Goal: Task Accomplishment & Management: Use online tool/utility

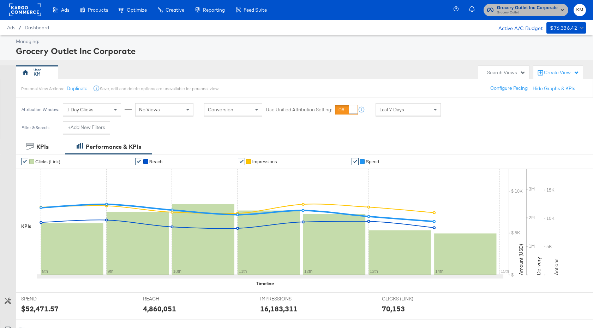
click at [510, 9] on span "Grocery Outlet Inc Corporate" at bounding box center [527, 7] width 61 height 7
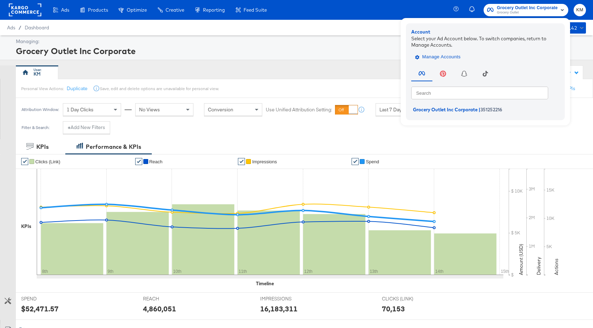
click at [450, 56] on span "Manage Accounts" at bounding box center [439, 57] width 44 height 8
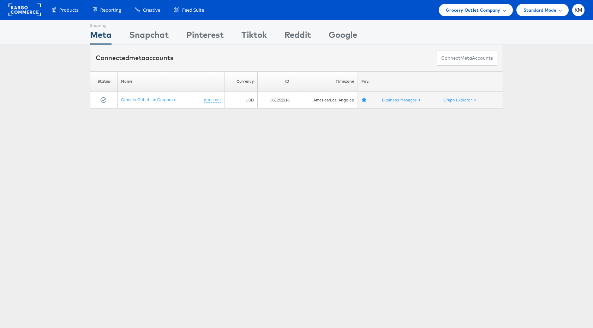
click at [466, 5] on div "Grocery Outlet Company" at bounding box center [476, 10] width 74 height 12
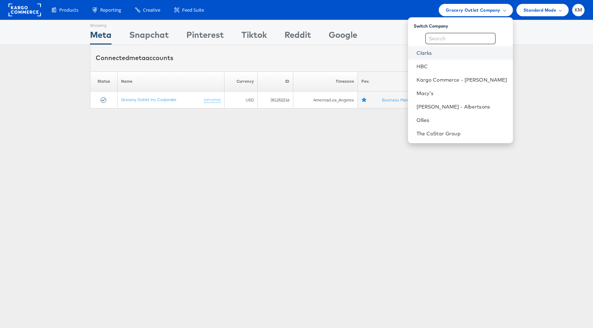
click at [442, 54] on link "Clarks" at bounding box center [462, 52] width 91 height 7
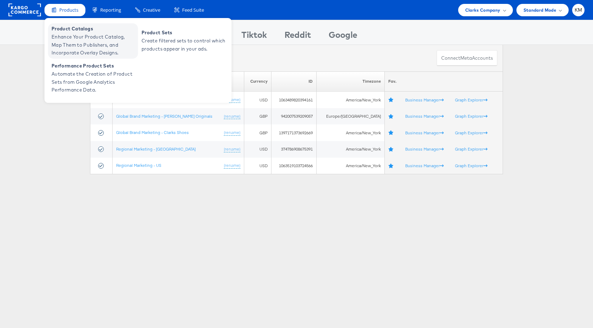
click at [74, 33] on span "Enhance Your Product Catalog, Map Them to Publishers, and Incorporate Overlay D…" at bounding box center [94, 45] width 85 height 24
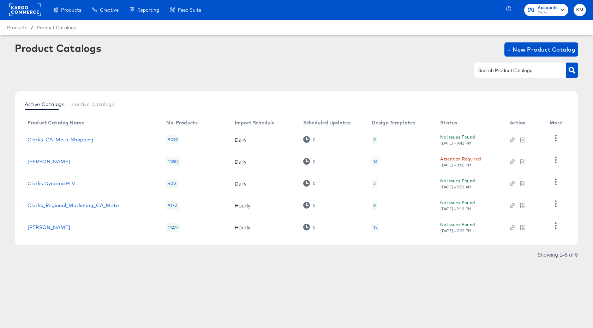
click at [376, 161] on div "16" at bounding box center [375, 161] width 4 height 6
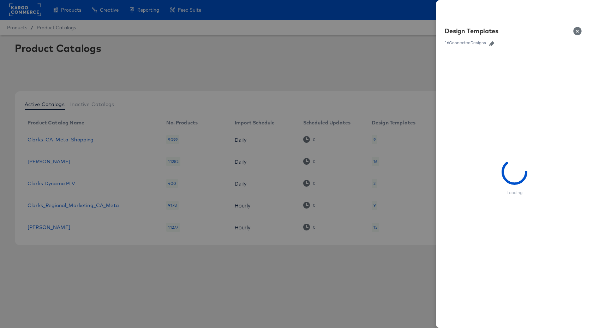
click at [492, 44] on icon "button" at bounding box center [491, 43] width 5 height 5
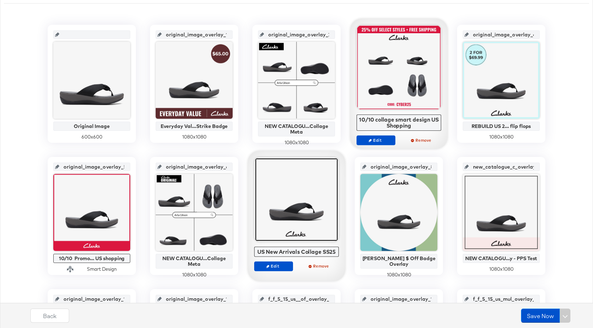
scroll to position [186, 0]
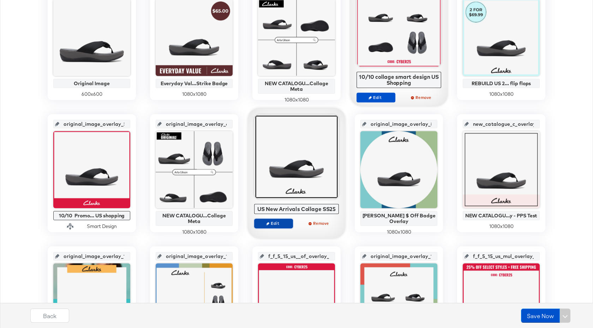
click at [276, 224] on span "Edit" at bounding box center [273, 222] width 32 height 5
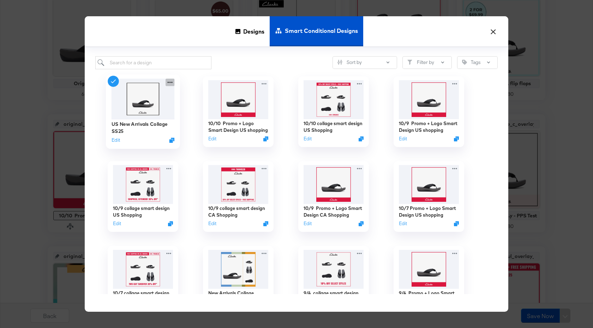
click at [171, 82] on icon at bounding box center [170, 82] width 9 height 7
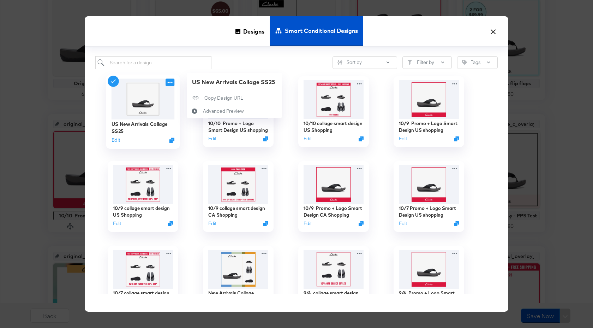
click at [171, 82] on icon at bounding box center [170, 82] width 9 height 7
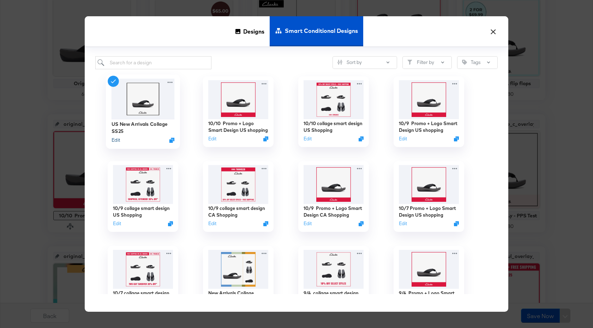
click at [117, 139] on button "Edit" at bounding box center [116, 140] width 8 height 7
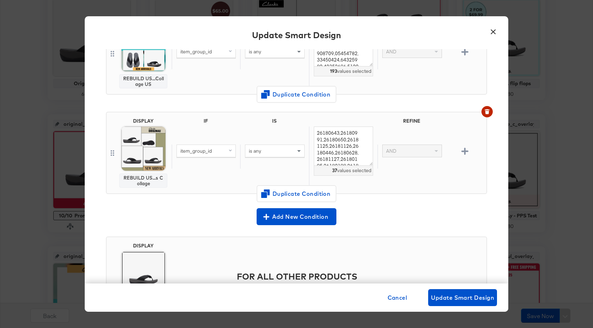
scroll to position [0, 0]
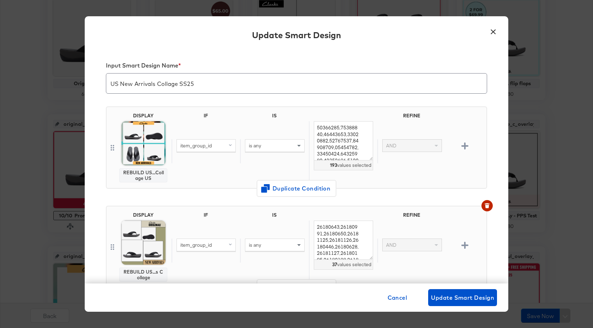
click at [494, 30] on button "×" at bounding box center [493, 29] width 13 height 13
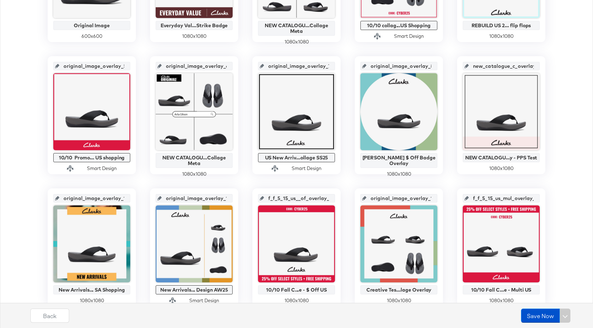
scroll to position [369, 0]
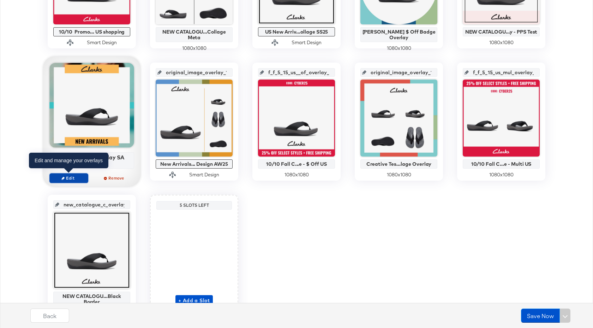
click at [77, 181] on button "Edit" at bounding box center [68, 178] width 39 height 10
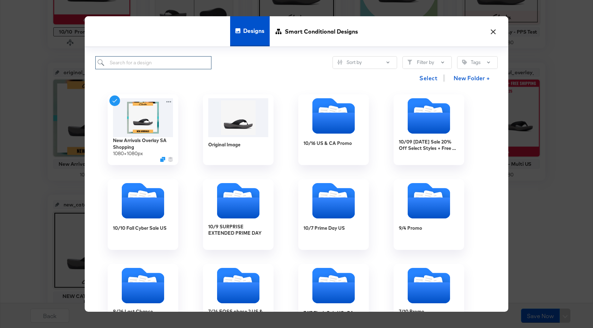
click at [168, 62] on input "search" at bounding box center [153, 62] width 116 height 13
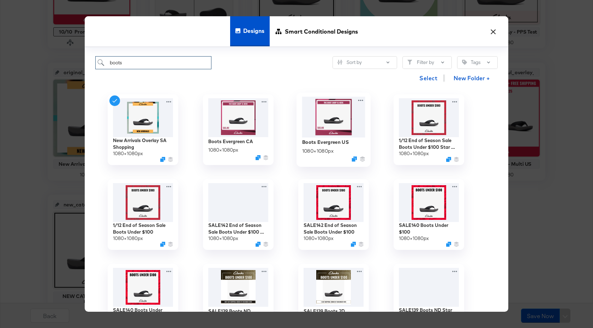
type input "boots"
click at [330, 118] on img at bounding box center [333, 116] width 63 height 41
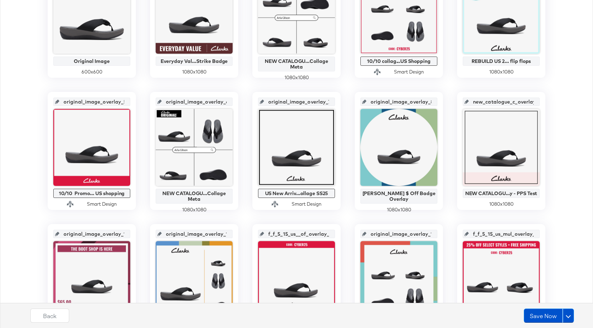
scroll to position [312, 0]
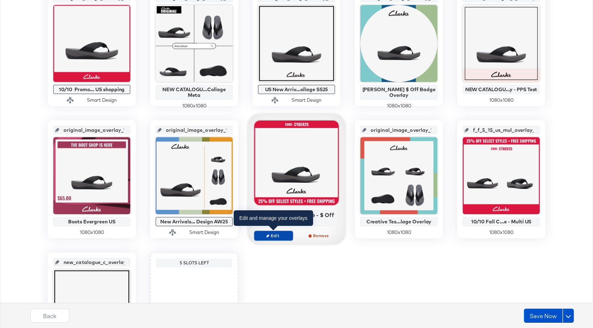
click at [275, 235] on span "Edit" at bounding box center [273, 235] width 32 height 5
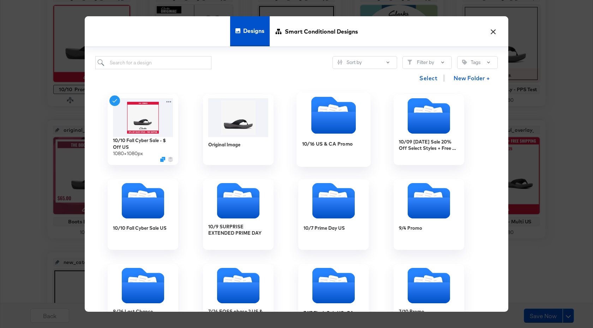
click at [319, 155] on div "10/16 US & CA Promo" at bounding box center [333, 148] width 63 height 27
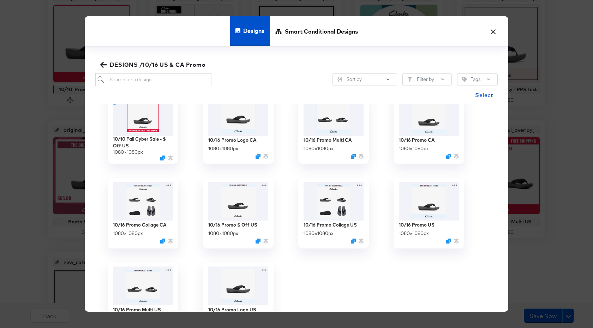
scroll to position [0, 0]
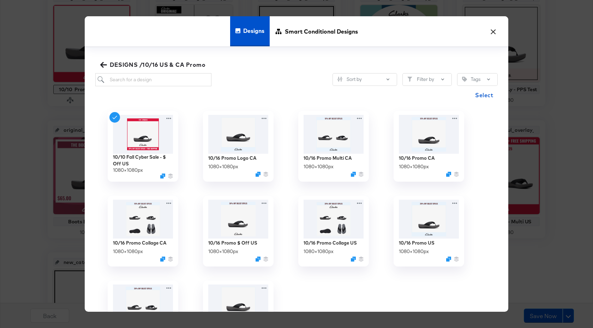
click at [492, 32] on button "×" at bounding box center [493, 29] width 13 height 13
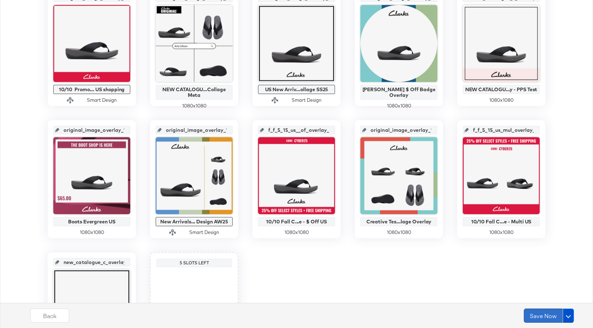
click at [544, 318] on button "Save Now" at bounding box center [543, 315] width 39 height 14
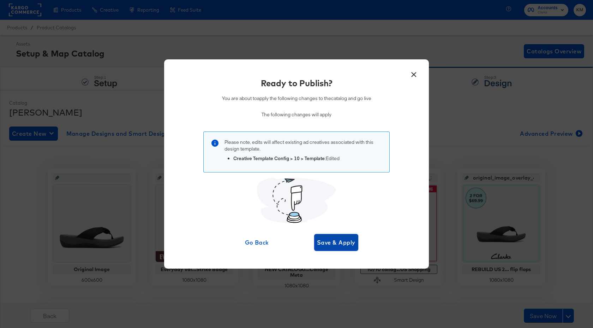
click at [347, 242] on span "Save & Apply" at bounding box center [336, 242] width 38 height 10
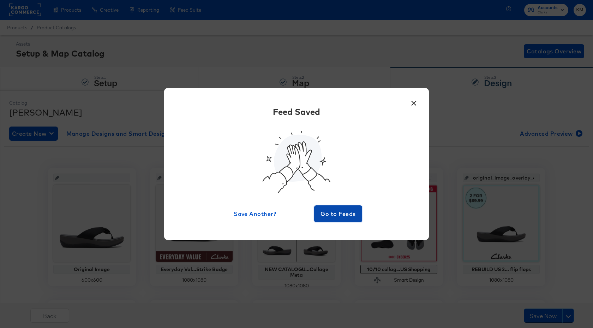
click at [343, 218] on span "Go to Feeds" at bounding box center [338, 214] width 42 height 10
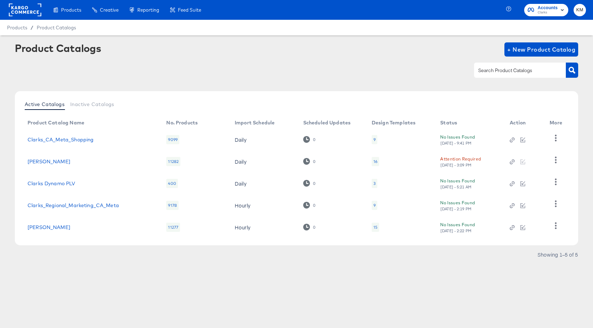
click at [373, 140] on div "9" at bounding box center [374, 140] width 2 height 6
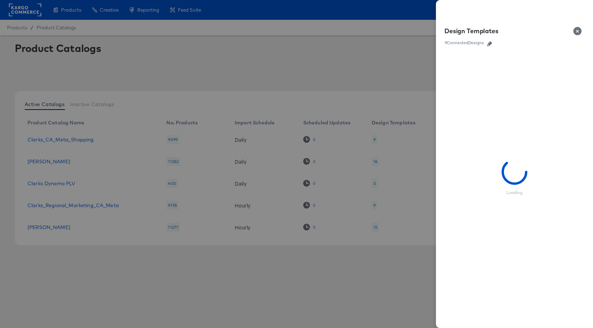
click at [490, 44] on icon "button" at bounding box center [489, 43] width 5 height 5
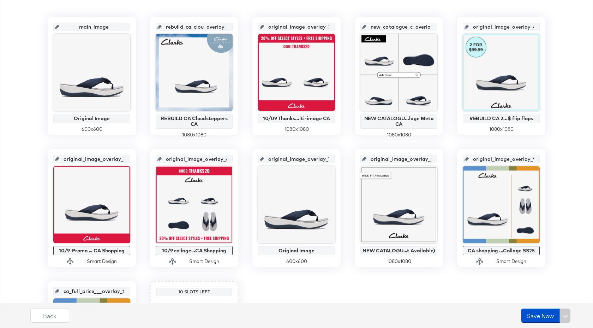
scroll to position [216, 0]
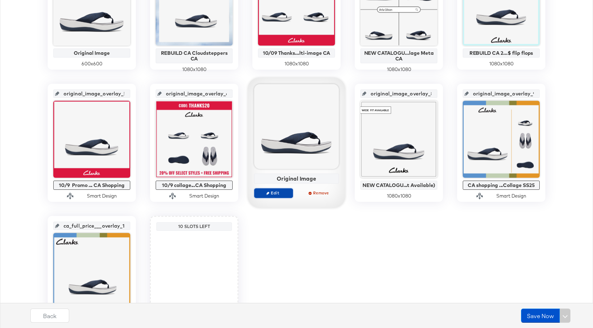
click at [278, 194] on span "Edit" at bounding box center [273, 192] width 32 height 5
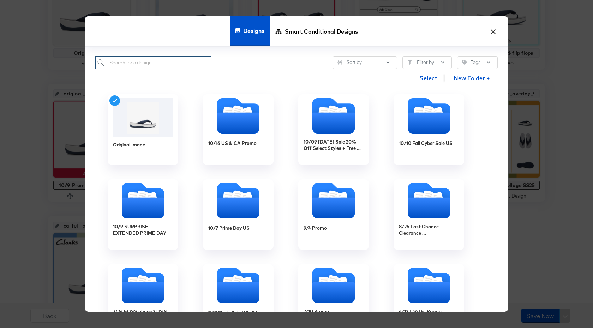
click at [168, 64] on input "search" at bounding box center [153, 62] width 116 height 13
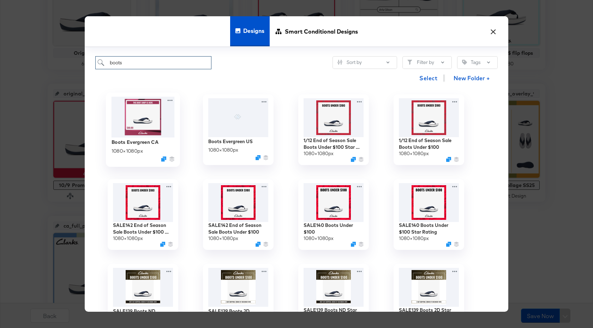
type input "boots"
click at [152, 122] on img at bounding box center [143, 116] width 63 height 41
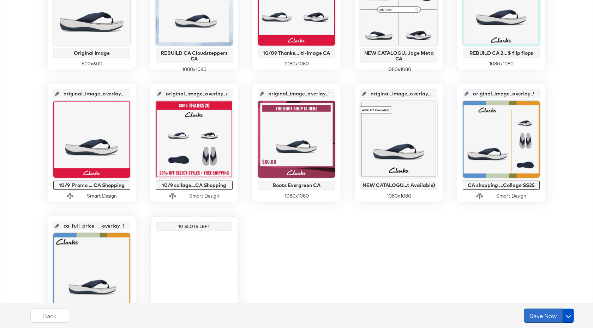
click at [537, 320] on button "Save Now" at bounding box center [543, 315] width 39 height 14
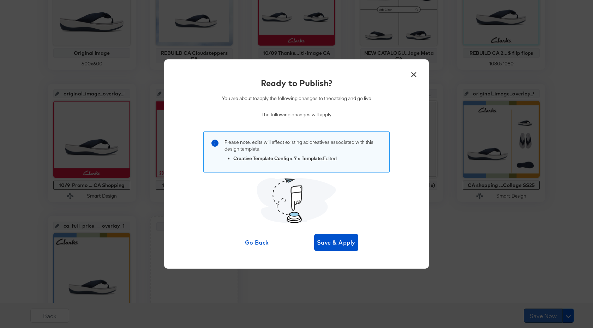
scroll to position [0, 0]
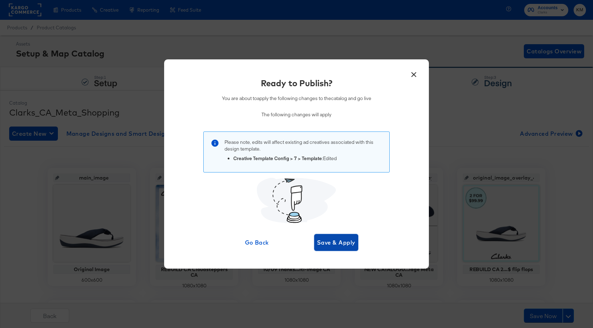
click at [335, 242] on span "Save & Apply" at bounding box center [336, 242] width 38 height 10
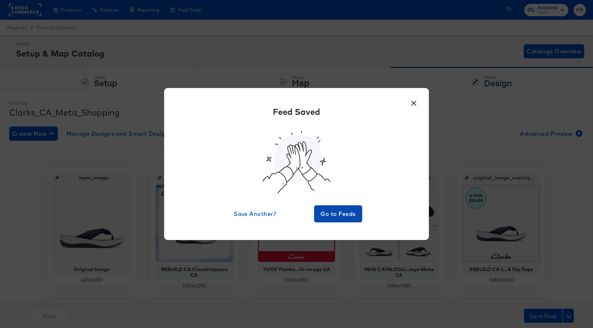
click at [341, 213] on span "Go to Feeds" at bounding box center [338, 214] width 42 height 10
